Goal: Task Accomplishment & Management: Manage account settings

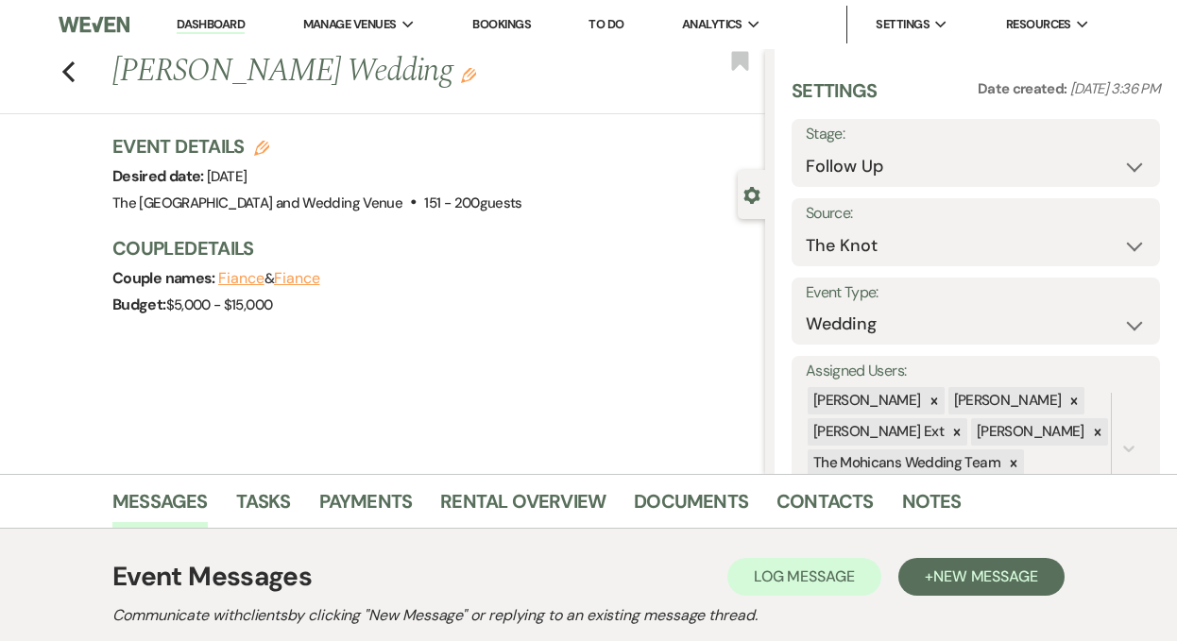
select select "9"
select select "2"
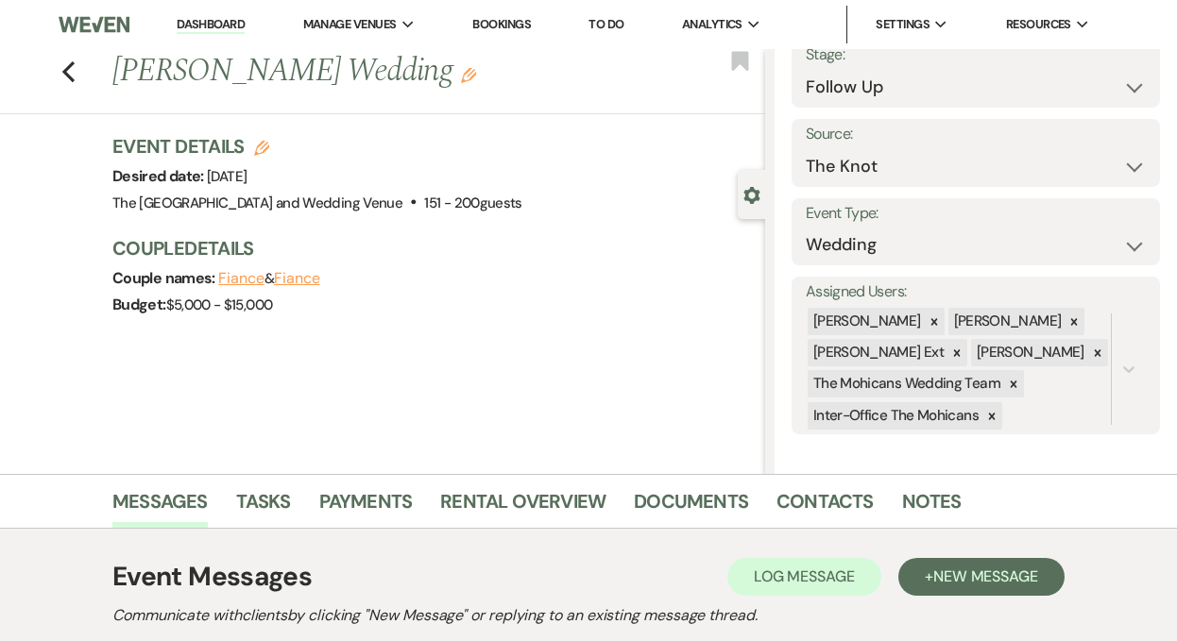
click at [212, 26] on link "Dashboard" at bounding box center [211, 25] width 68 height 18
select select "9"
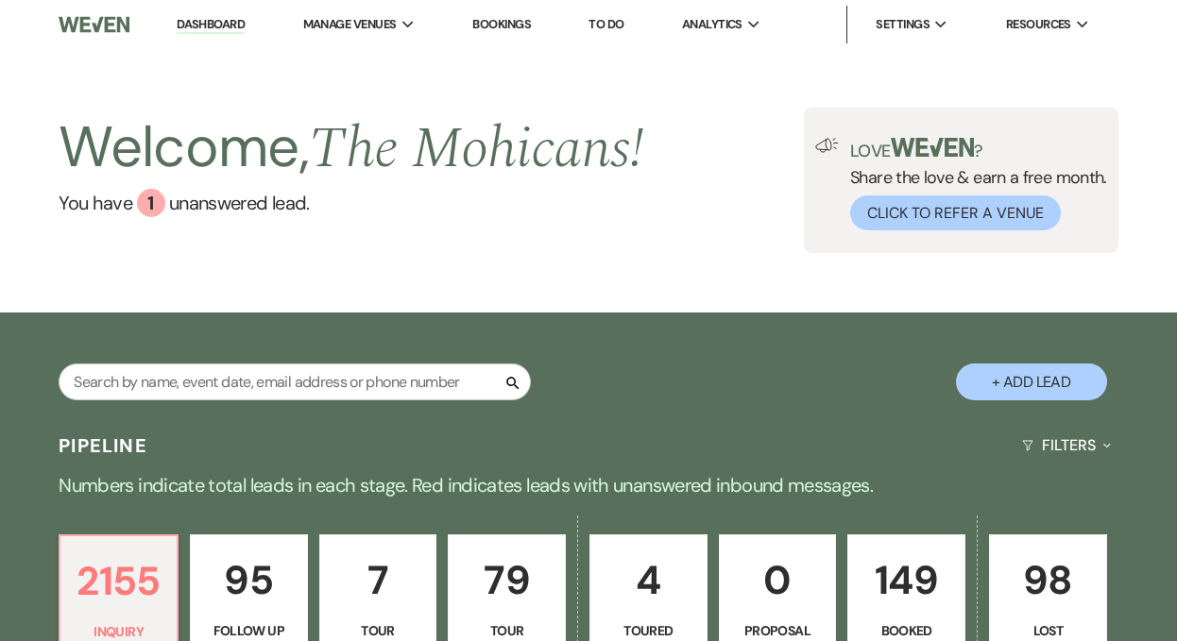
scroll to position [484, 0]
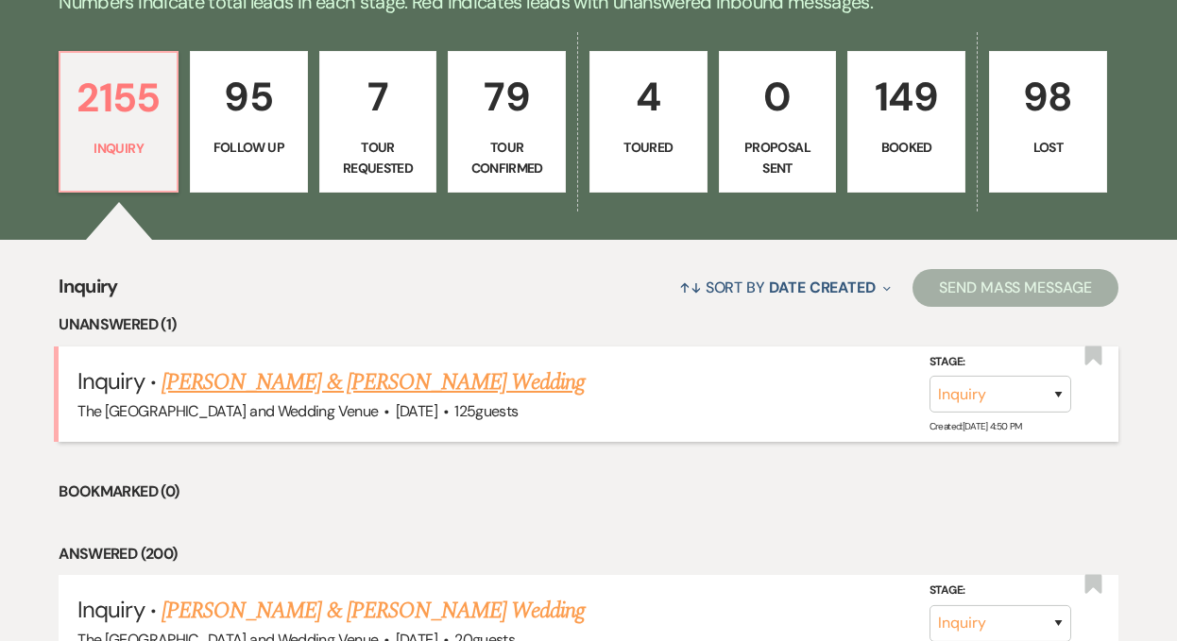
click at [404, 371] on link "[PERSON_NAME] & [PERSON_NAME] Wedding" at bounding box center [373, 383] width 423 height 34
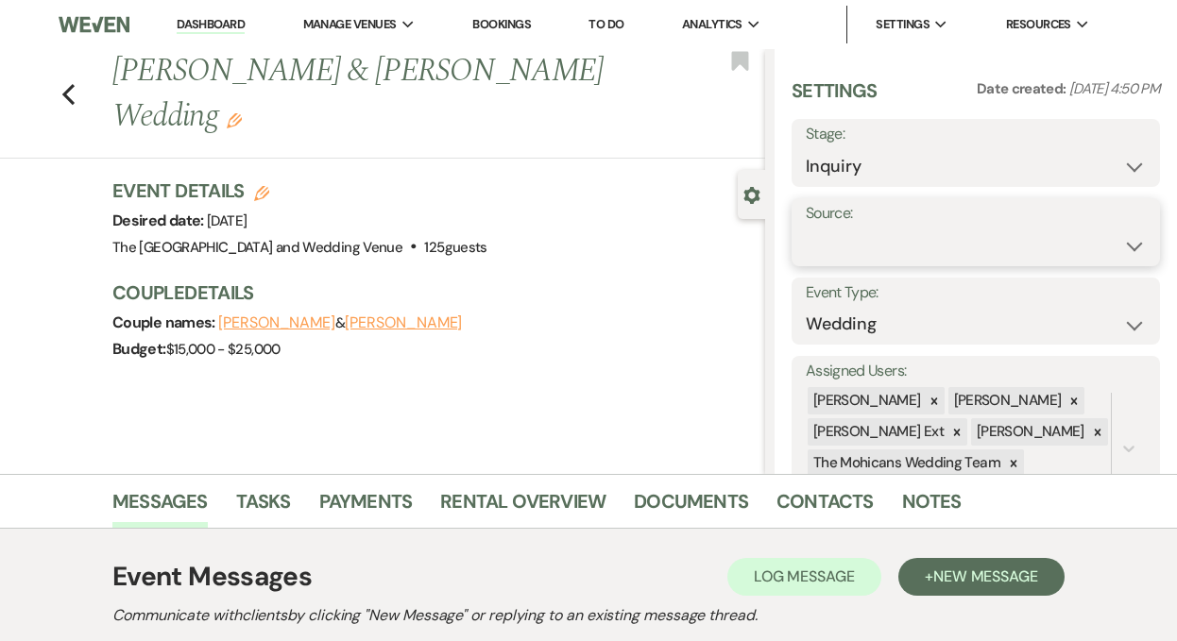
click at [865, 256] on select "Weven Venue Website Instagram Facebook Pinterest Google The Knot Wedding Wire H…" at bounding box center [976, 246] width 340 height 37
select select "5"
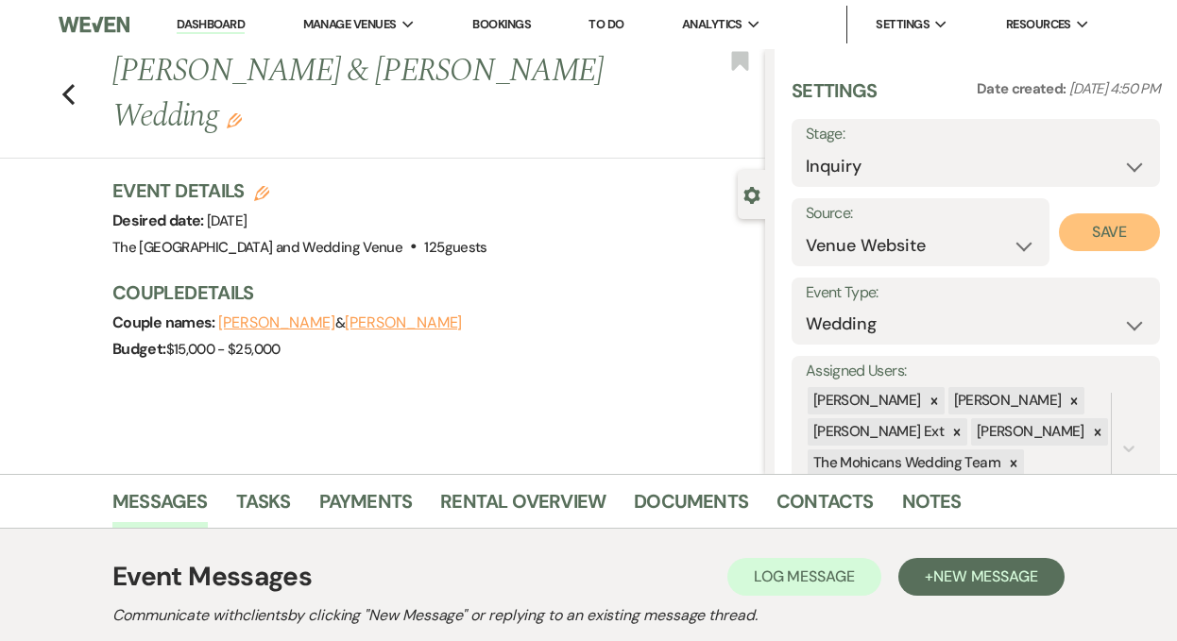
click at [1090, 238] on button "Save" at bounding box center [1109, 232] width 101 height 38
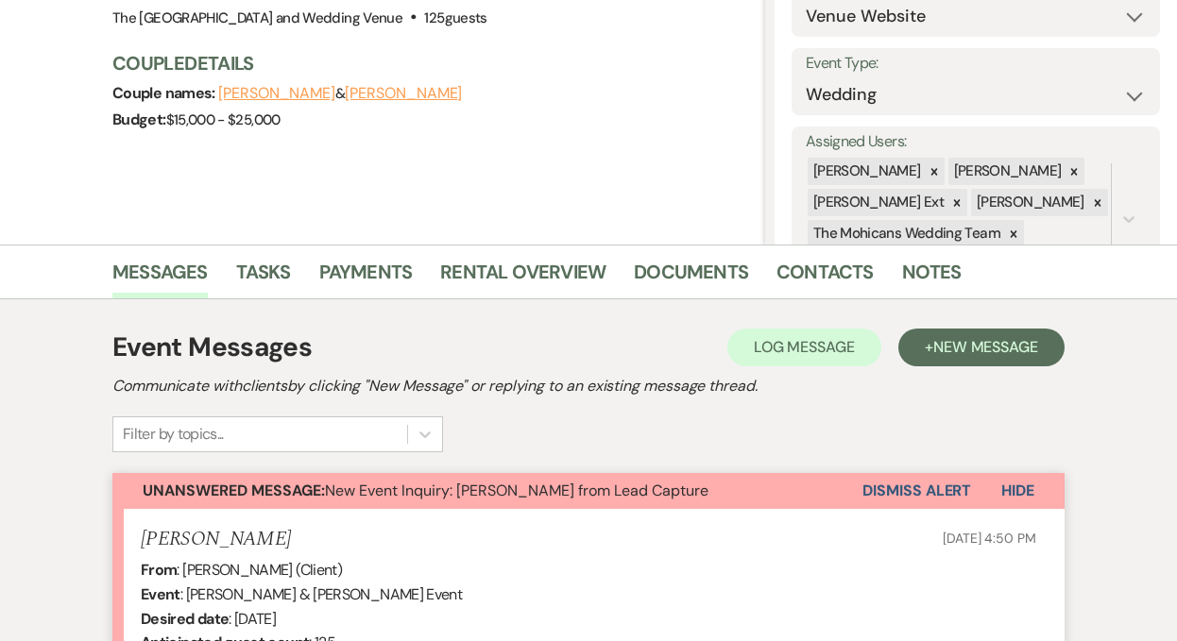
scroll to position [313, 0]
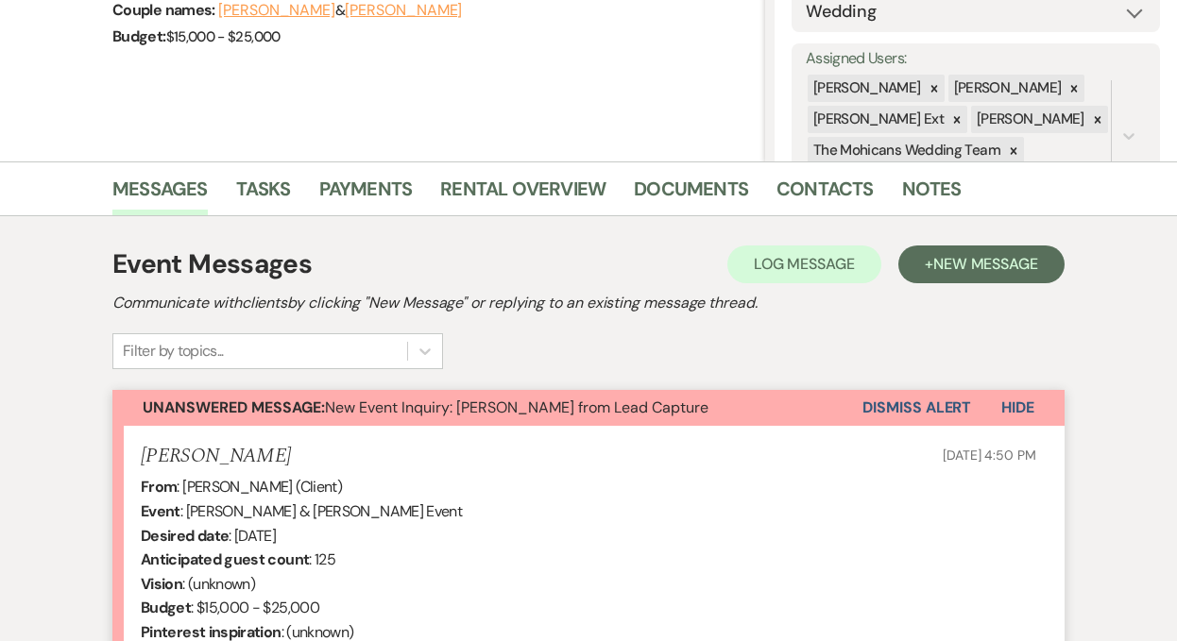
click at [898, 404] on button "Dismiss Alert" at bounding box center [916, 408] width 109 height 36
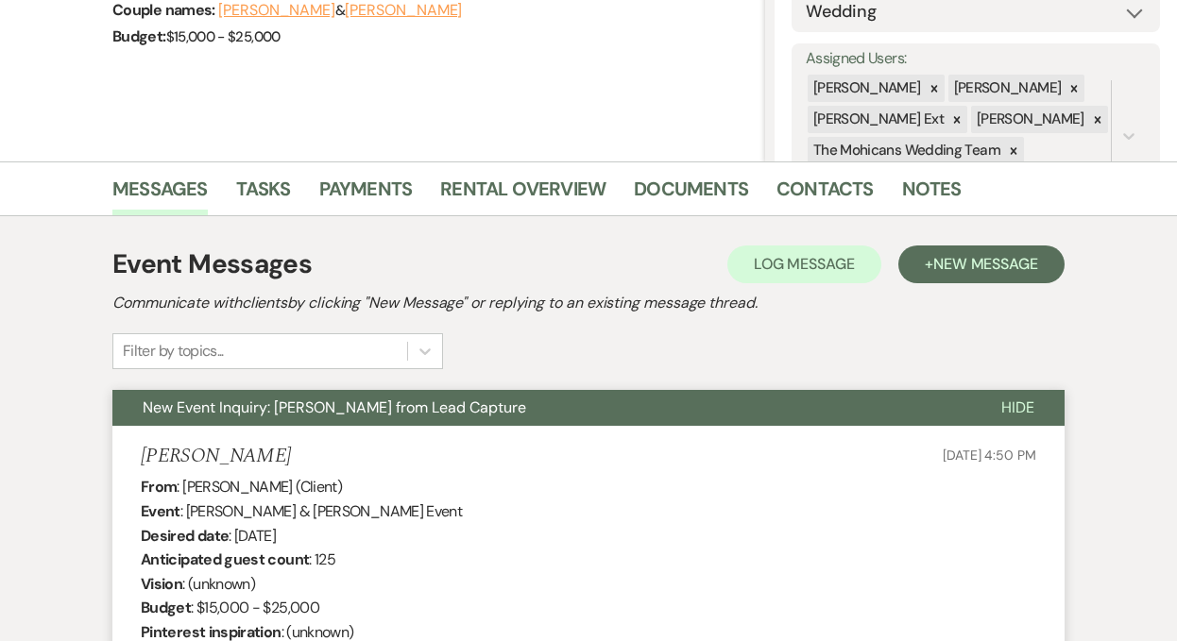
scroll to position [0, 0]
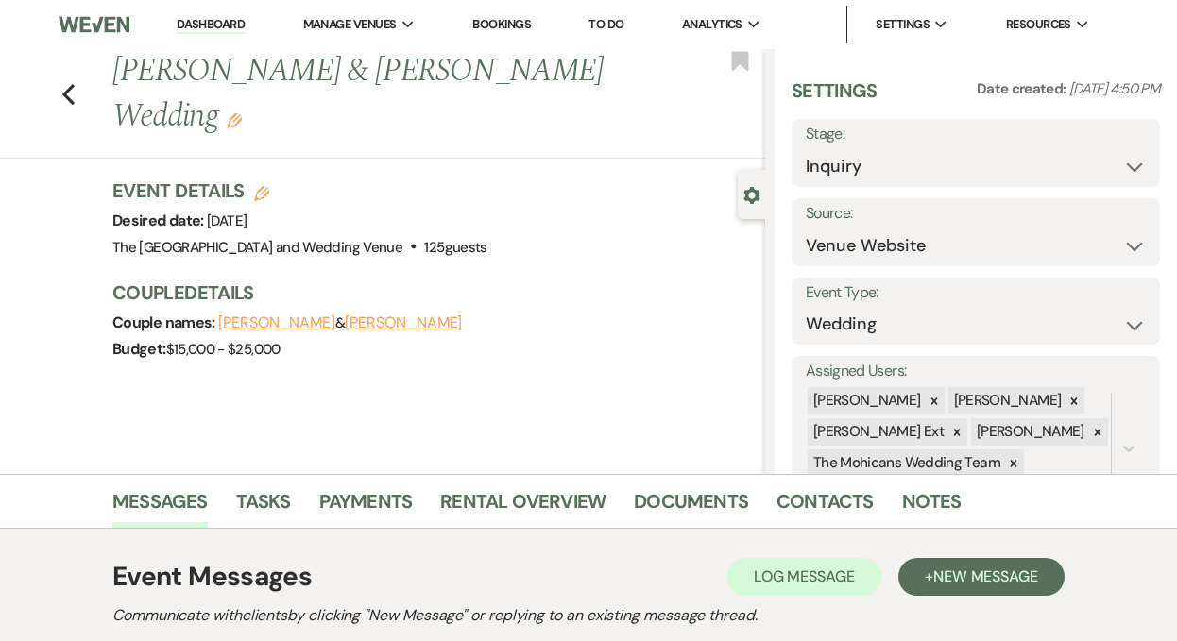
click at [212, 25] on link "Dashboard" at bounding box center [211, 25] width 68 height 18
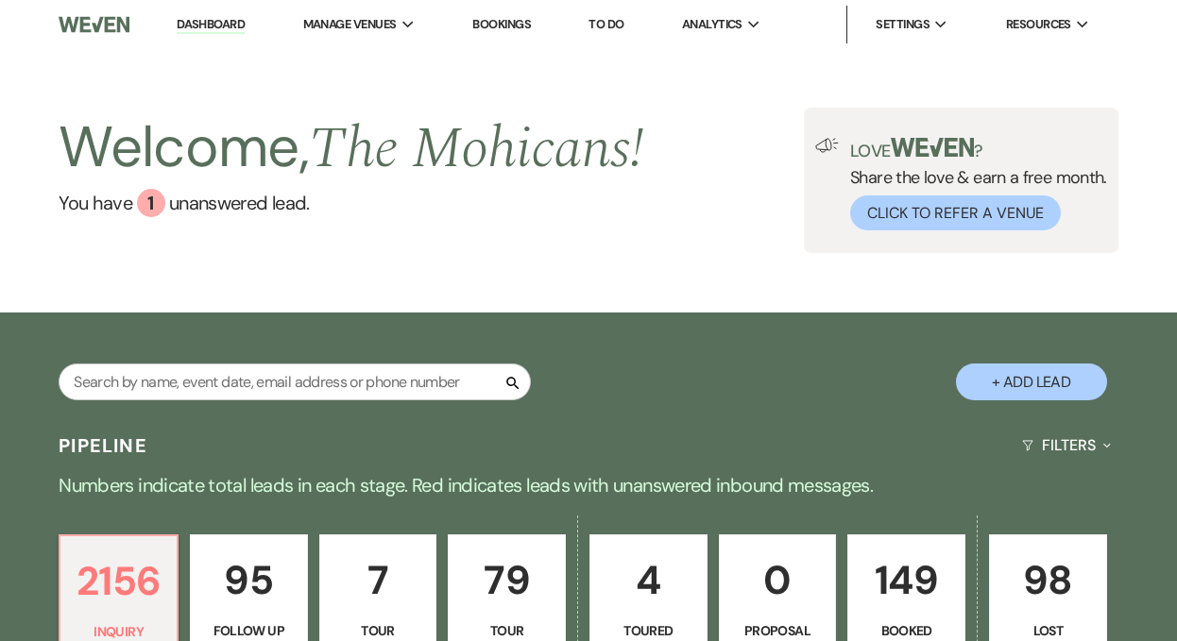
scroll to position [357, 0]
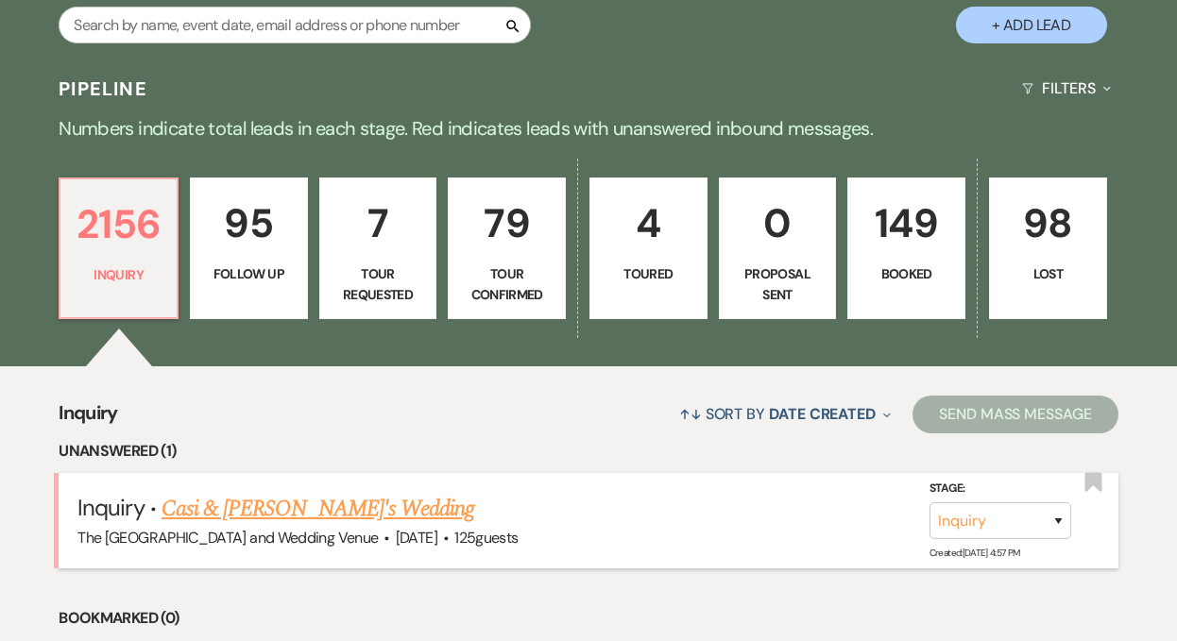
click at [285, 505] on link "Casi & [PERSON_NAME]'s Wedding" at bounding box center [318, 509] width 313 height 34
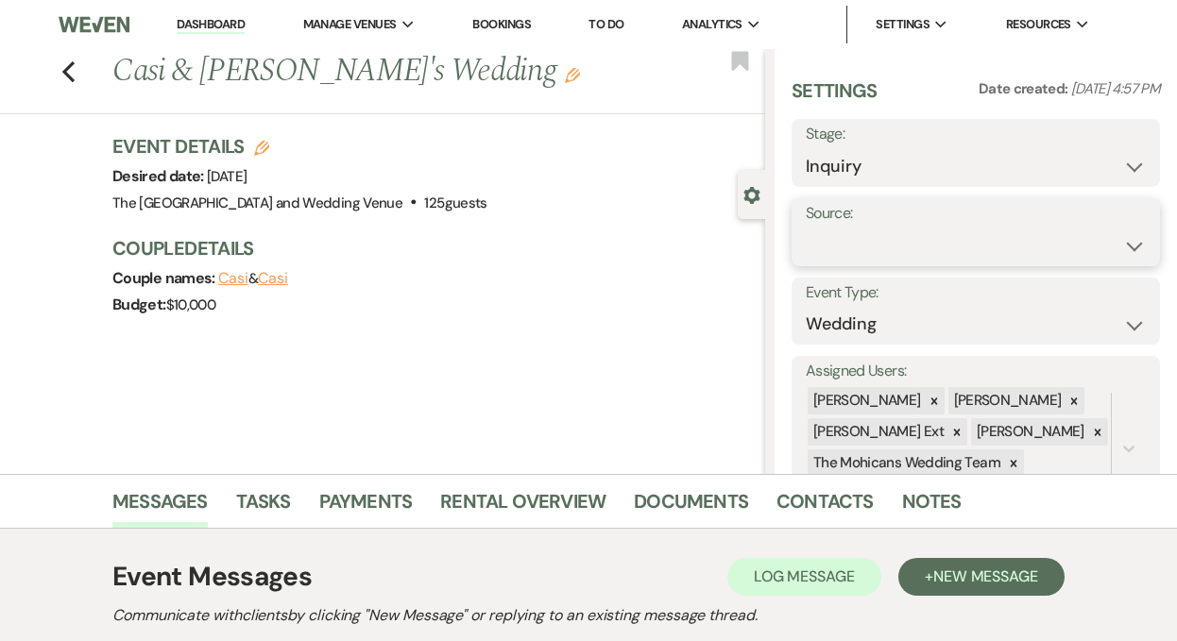
click at [911, 248] on select "Weven Venue Website Instagram Facebook Pinterest Google The Knot Wedding Wire H…" at bounding box center [976, 246] width 340 height 37
select select "5"
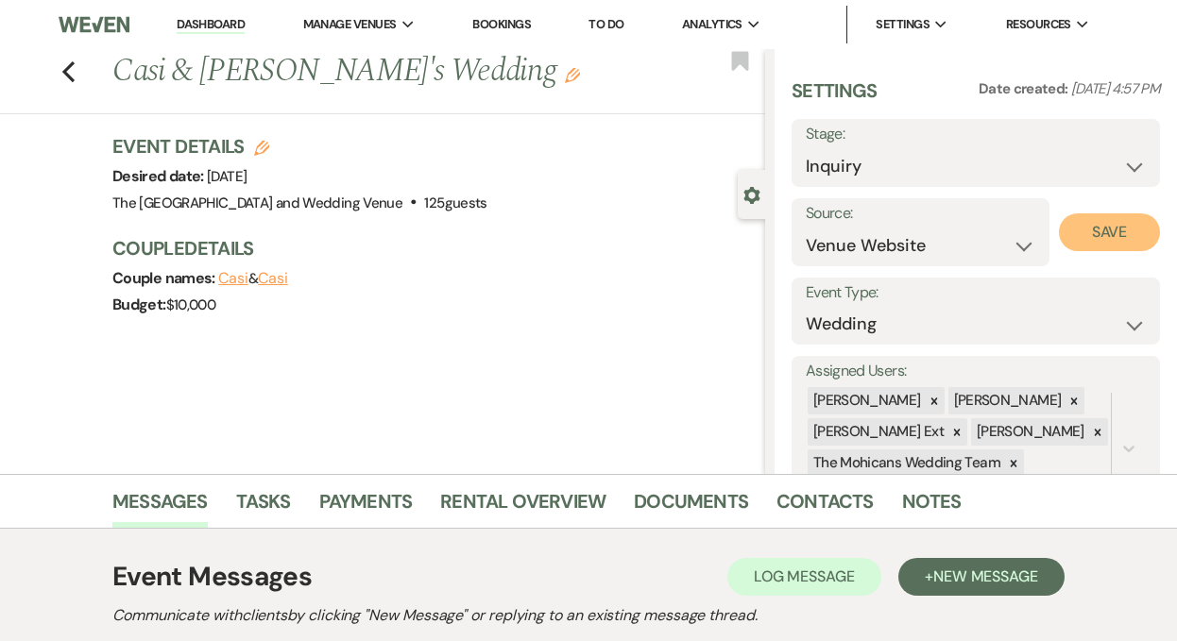
click at [1067, 232] on button "Save" at bounding box center [1109, 232] width 101 height 38
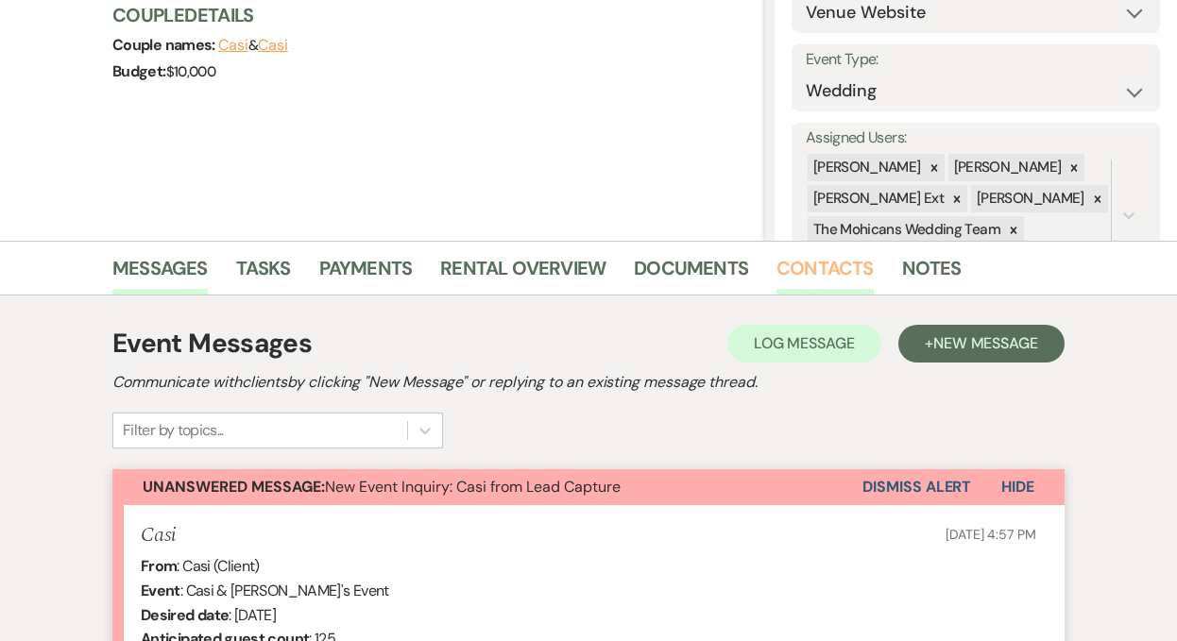
scroll to position [300, 0]
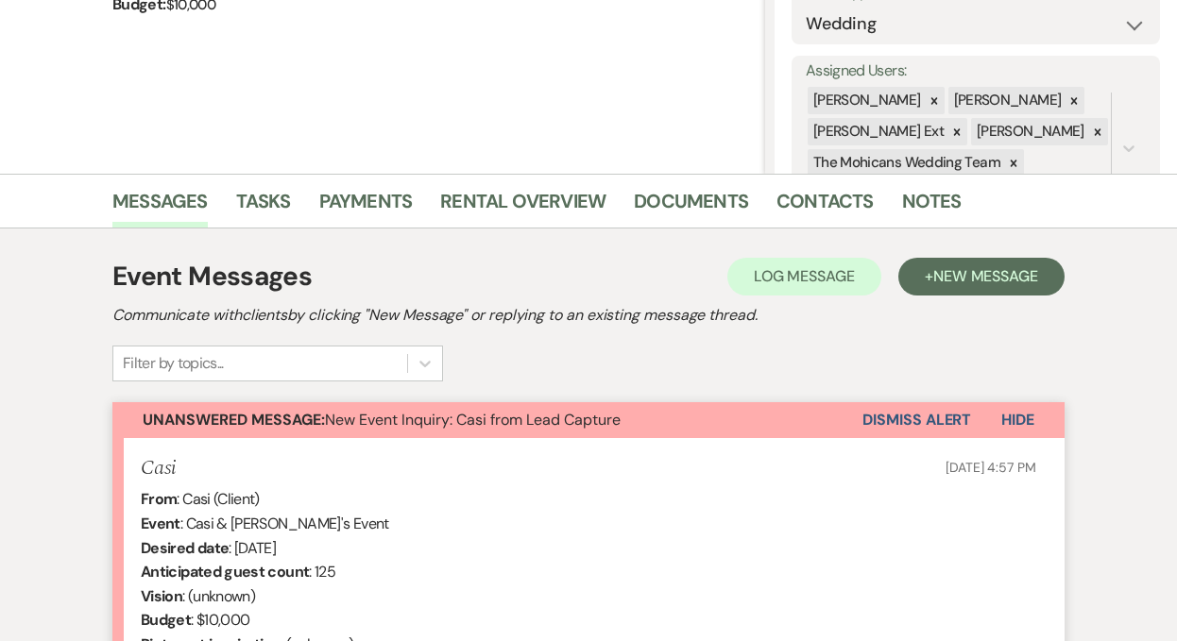
click at [882, 424] on button "Dismiss Alert" at bounding box center [916, 420] width 109 height 36
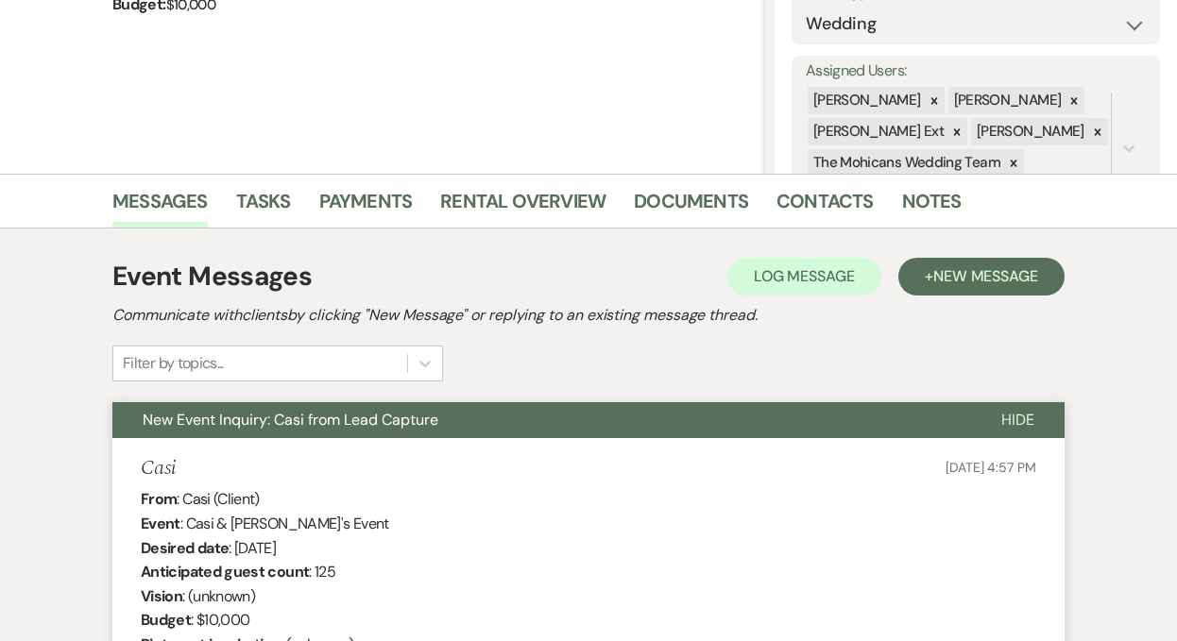
scroll to position [0, 0]
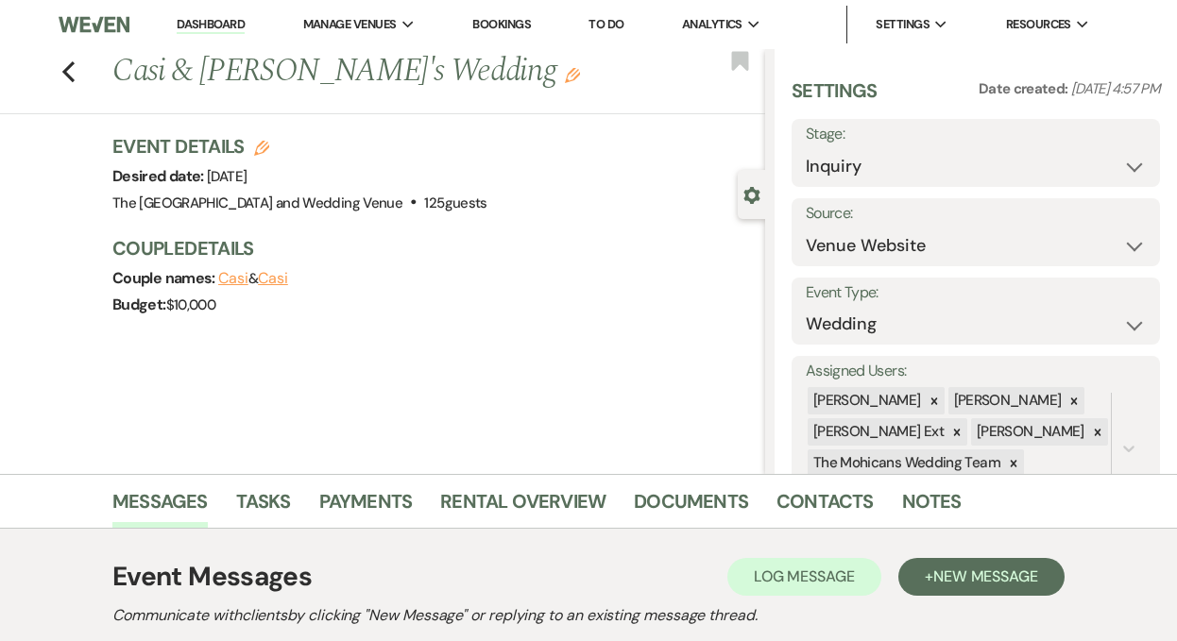
click at [211, 27] on link "Dashboard" at bounding box center [211, 25] width 68 height 18
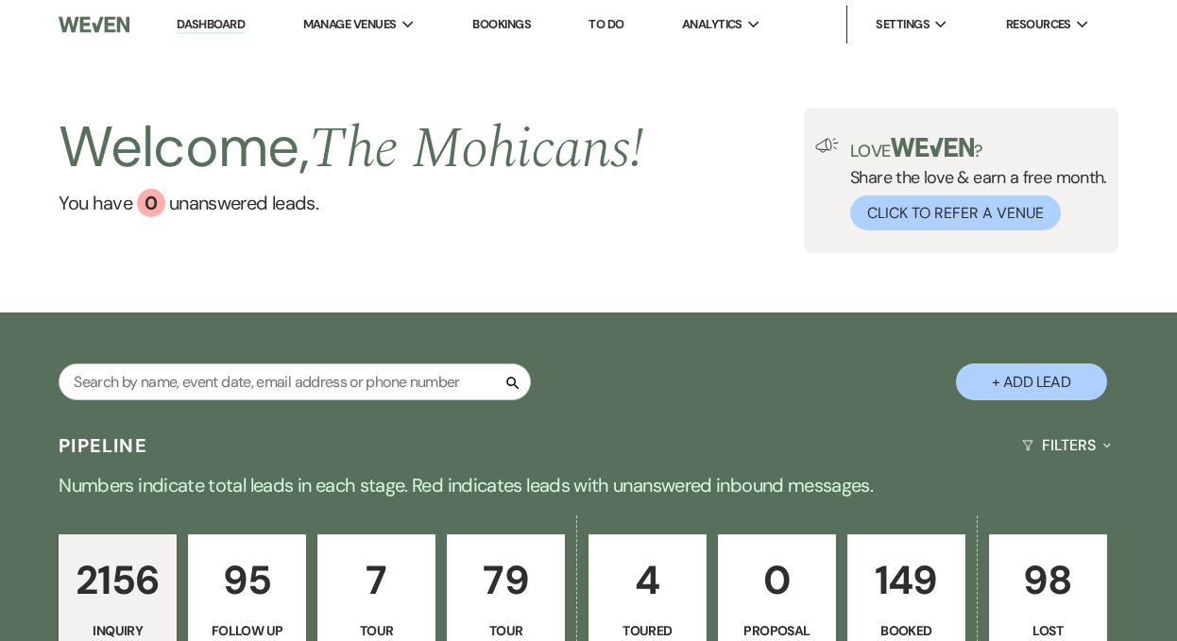
click at [206, 24] on link "Dashboard" at bounding box center [211, 25] width 68 height 18
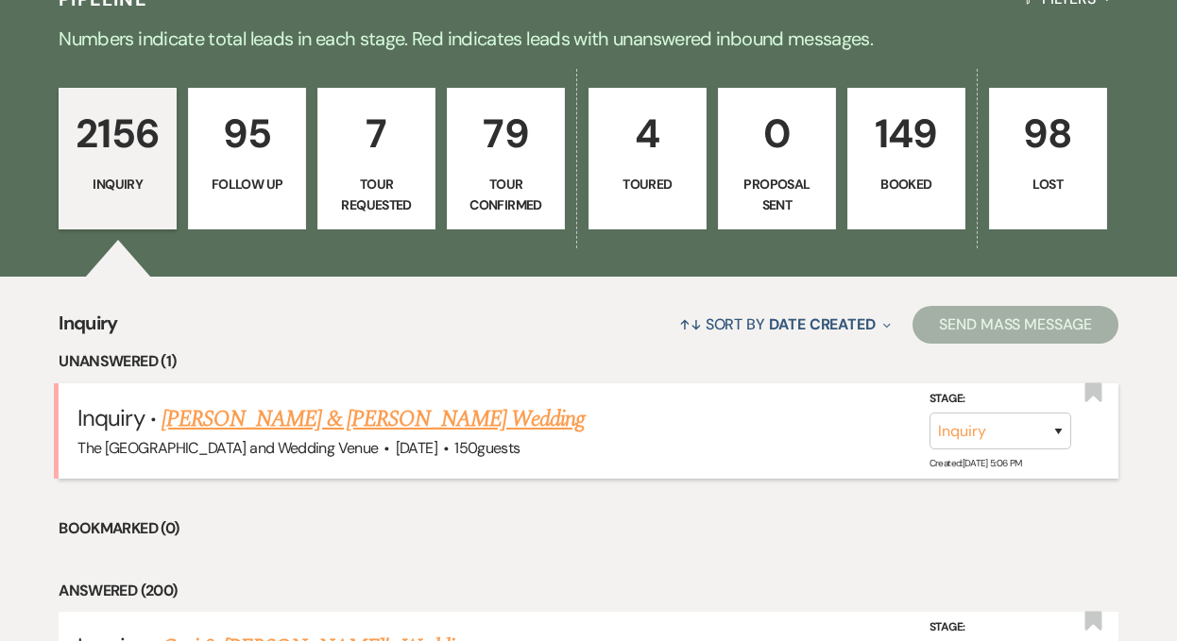
click at [431, 412] on link "[PERSON_NAME] & [PERSON_NAME] Wedding" at bounding box center [373, 419] width 423 height 34
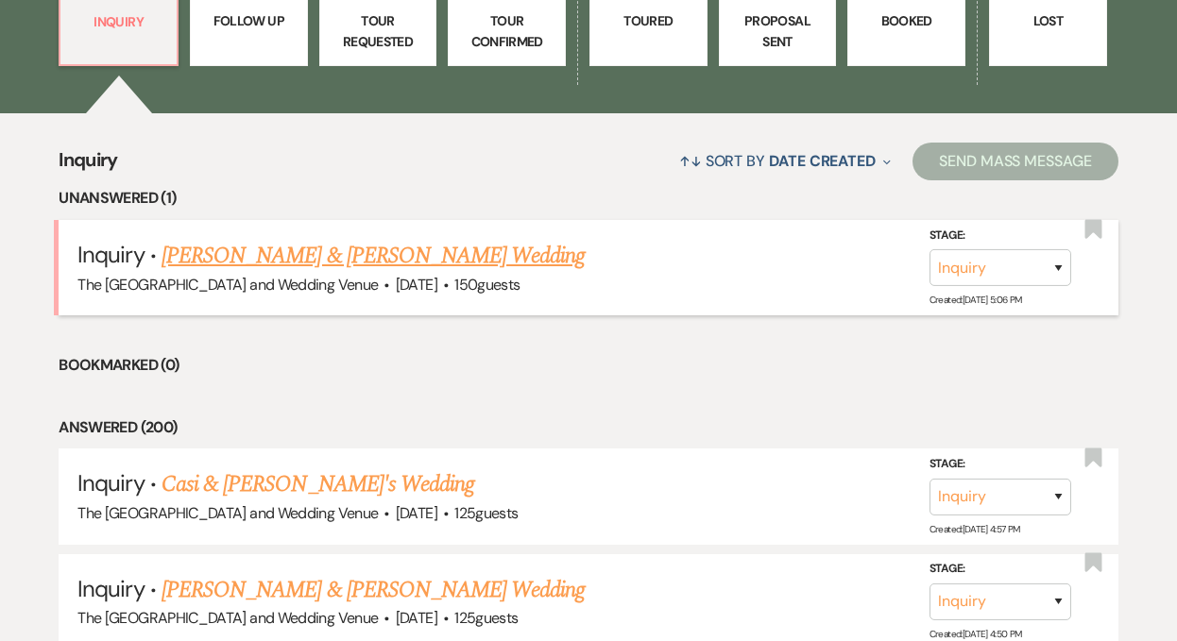
click at [432, 255] on link "[PERSON_NAME] & [PERSON_NAME] Wedding" at bounding box center [373, 256] width 423 height 34
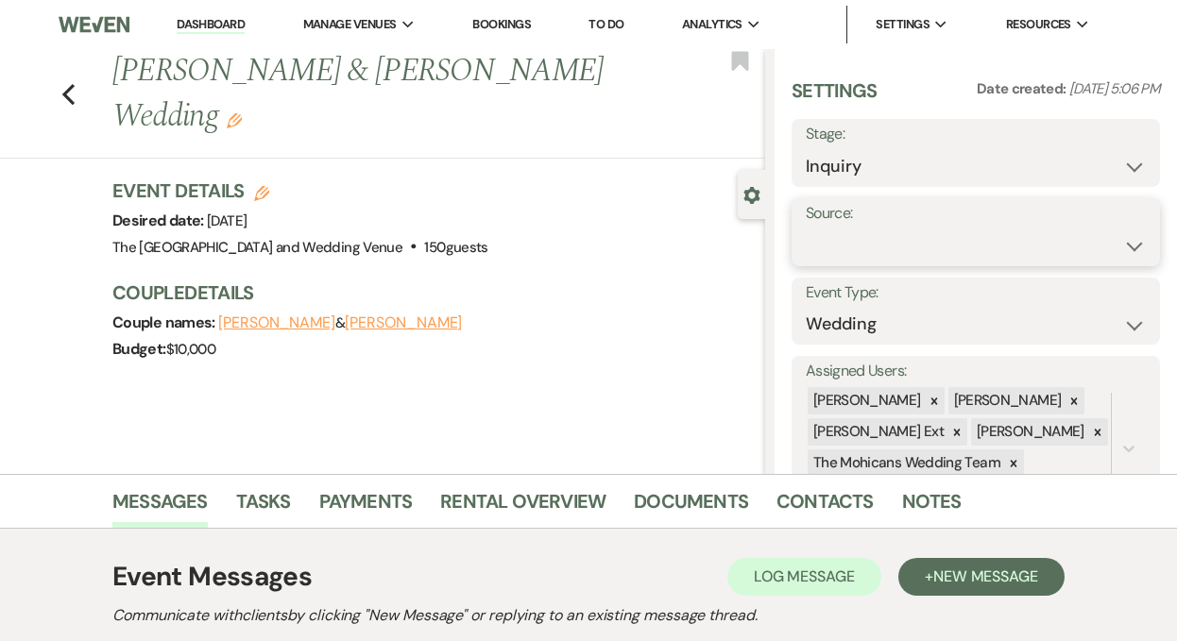
click at [902, 244] on select "Weven Venue Website Instagram Facebook Pinterest Google The Knot Wedding Wire H…" at bounding box center [976, 246] width 340 height 37
select select "5"
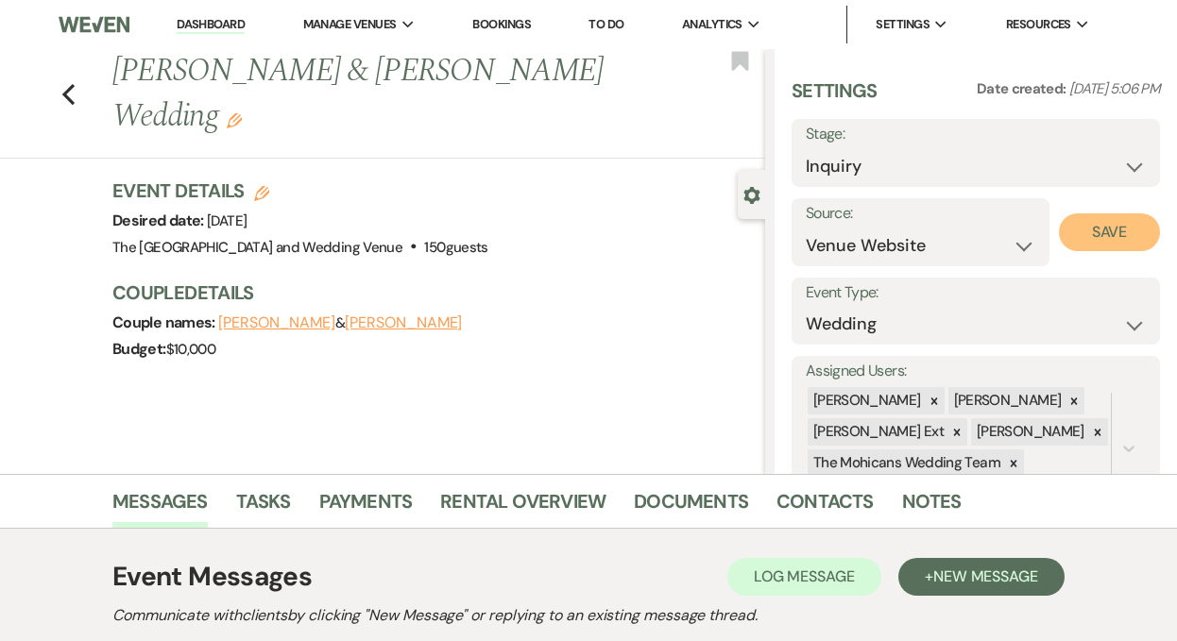
click at [1087, 232] on button "Save" at bounding box center [1109, 232] width 101 height 38
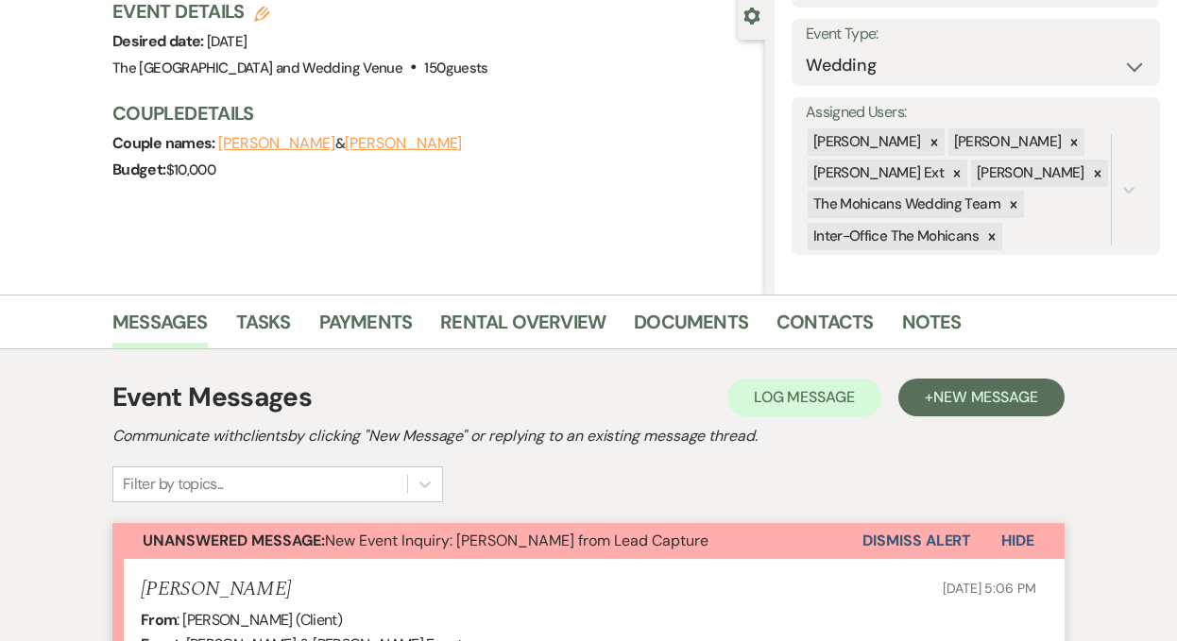
scroll to position [216, 0]
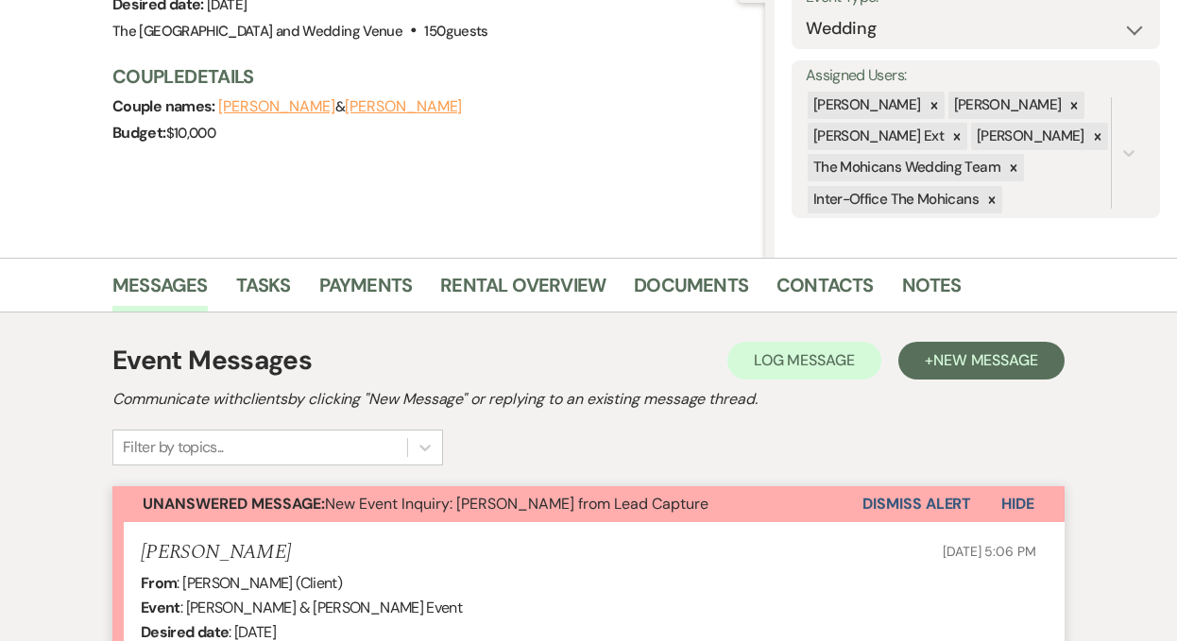
click at [886, 502] on button "Dismiss Alert" at bounding box center [916, 504] width 109 height 36
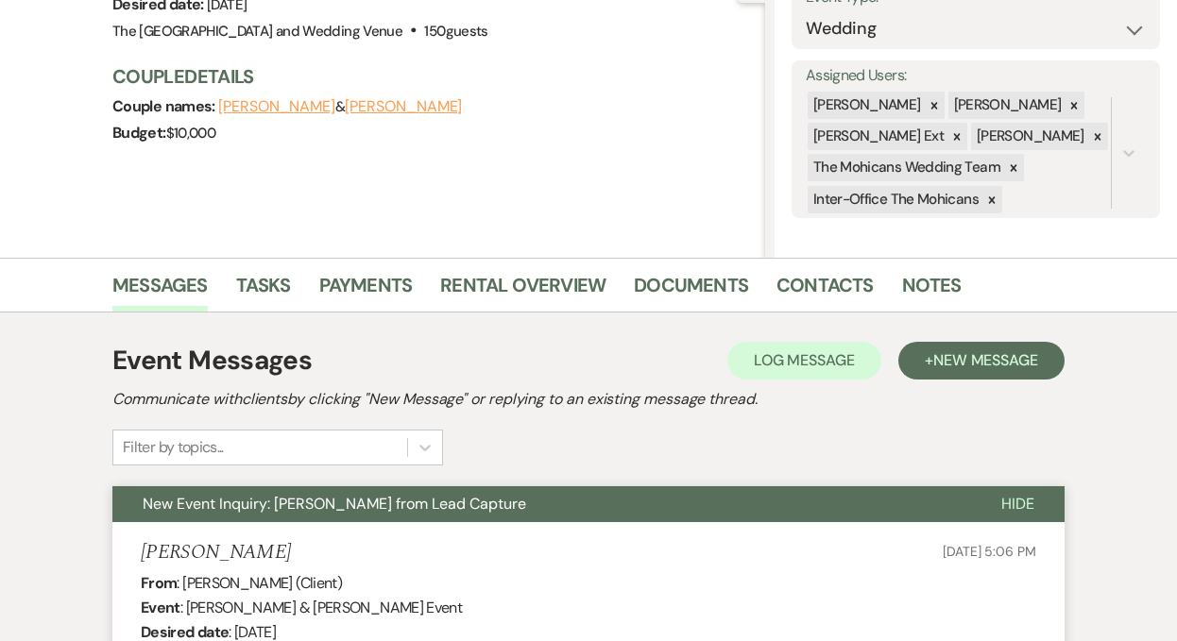
scroll to position [0, 0]
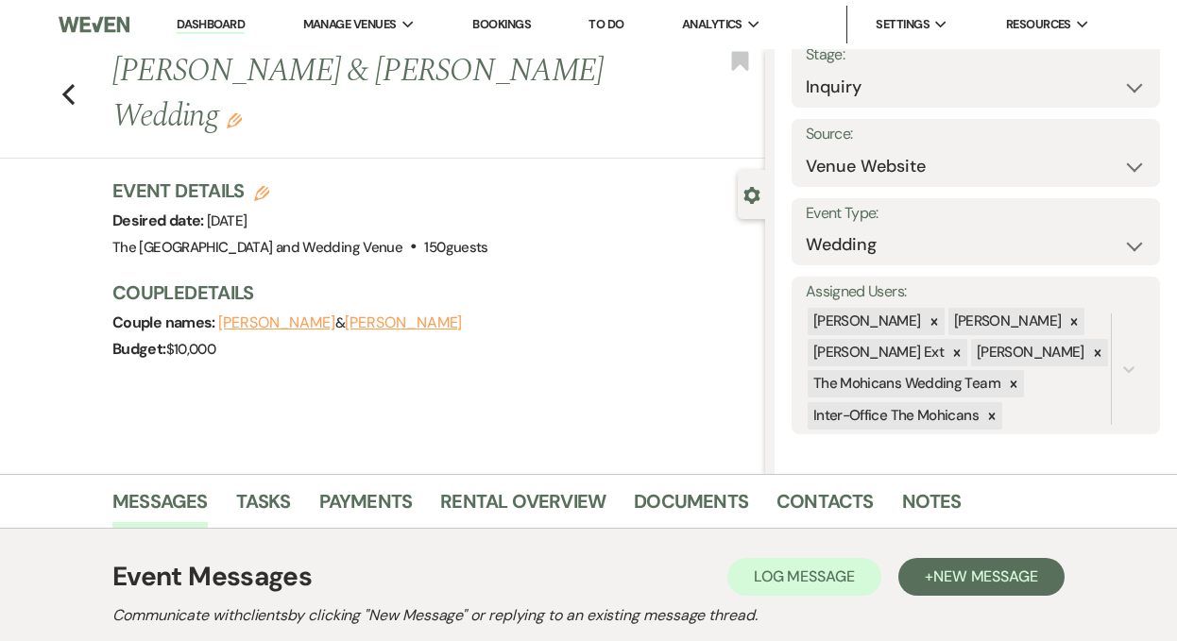
click at [232, 24] on link "Dashboard" at bounding box center [211, 25] width 68 height 18
